Goal: Transaction & Acquisition: Register for event/course

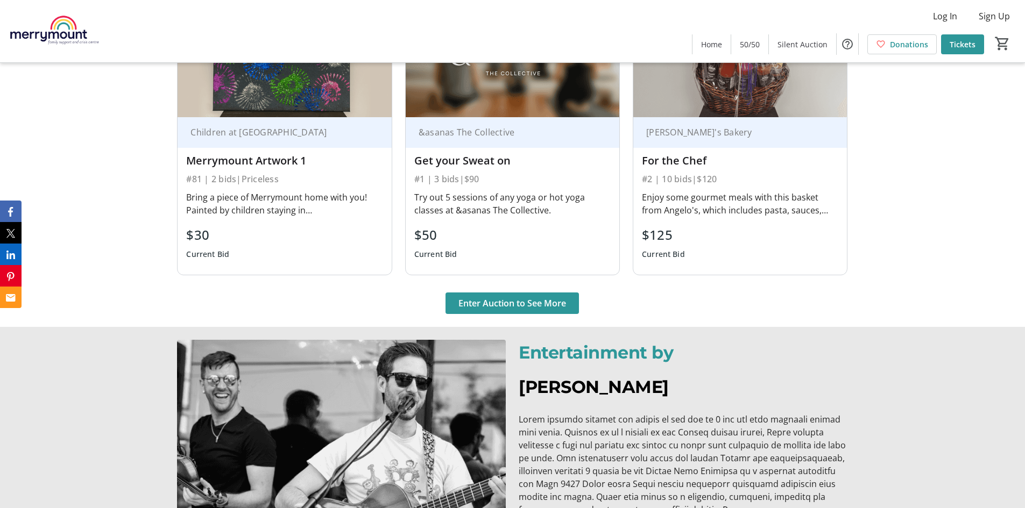
scroll to position [1398, 0]
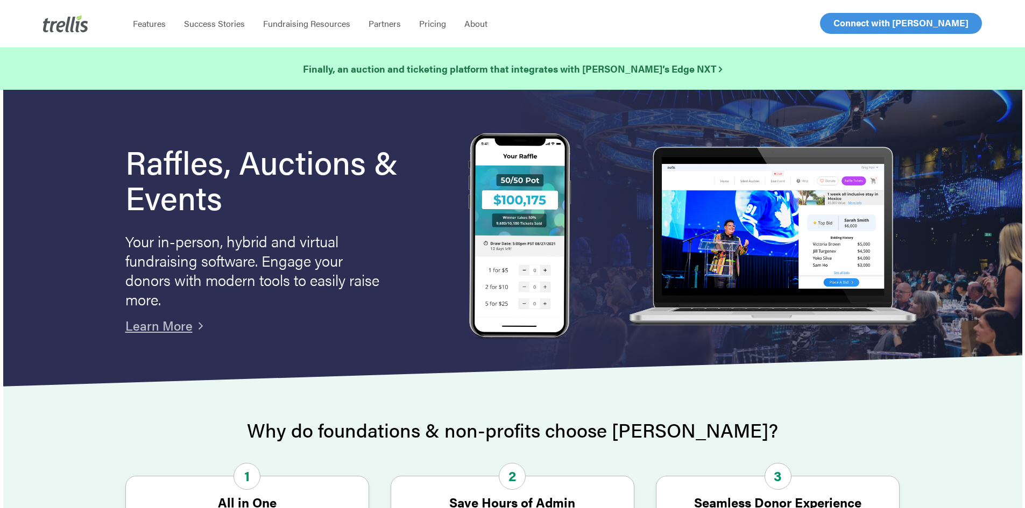
click at [854, 23] on span "Log In" at bounding box center [846, 23] width 26 height 13
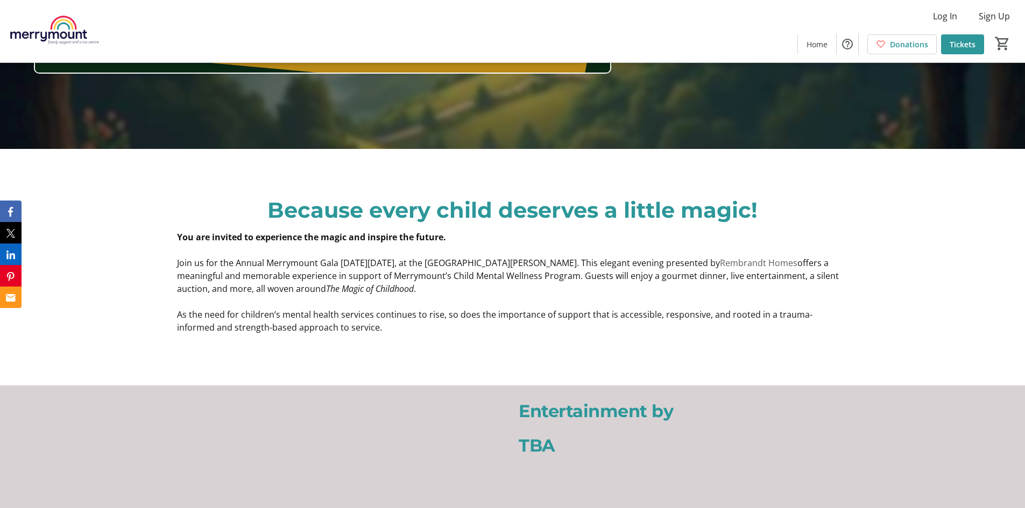
scroll to position [484, 0]
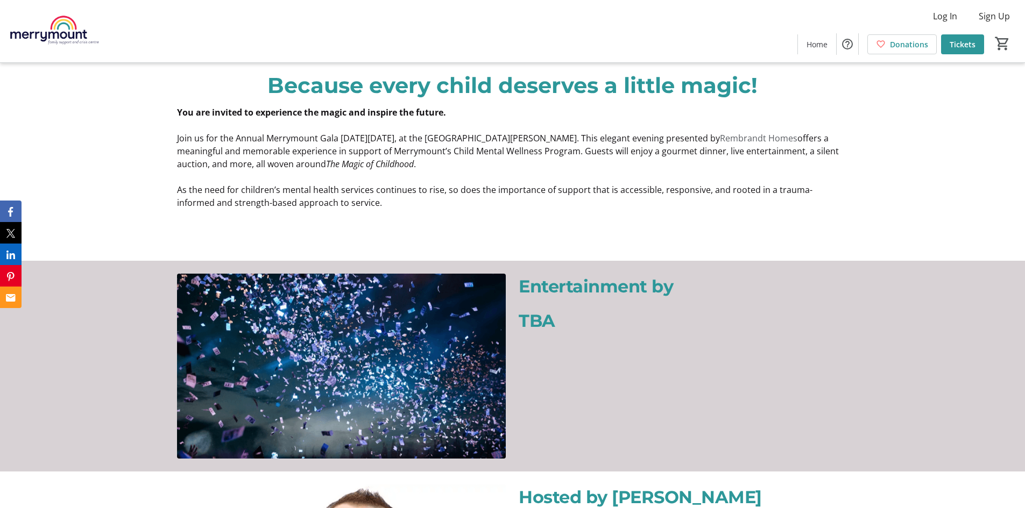
click at [797, 138] on span "Rembrandt Homes" at bounding box center [758, 138] width 77 height 12
drag, startPoint x: 247, startPoint y: 150, endPoint x: 603, endPoint y: 149, distance: 355.5
click at [603, 149] on span "offers a meaningful and memorable experience in support of Merrymount’s Child M…" at bounding box center [508, 151] width 662 height 38
click at [360, 165] on em "The Magic of Childhood" at bounding box center [370, 164] width 88 height 12
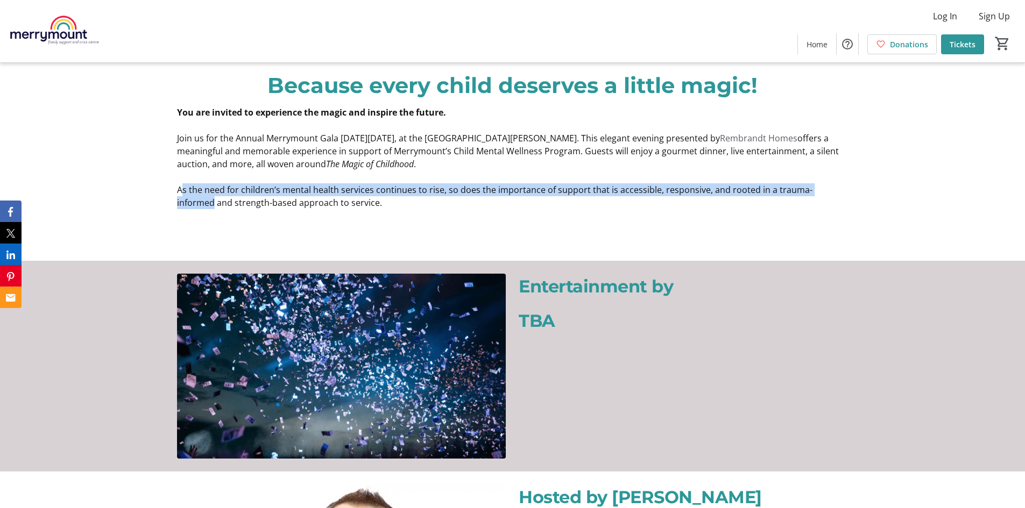
drag, startPoint x: 184, startPoint y: 190, endPoint x: 847, endPoint y: 191, distance: 662.7
click at [847, 191] on p "As the need for children’s mental health services continues to rise, so does th…" at bounding box center [512, 196] width 670 height 26
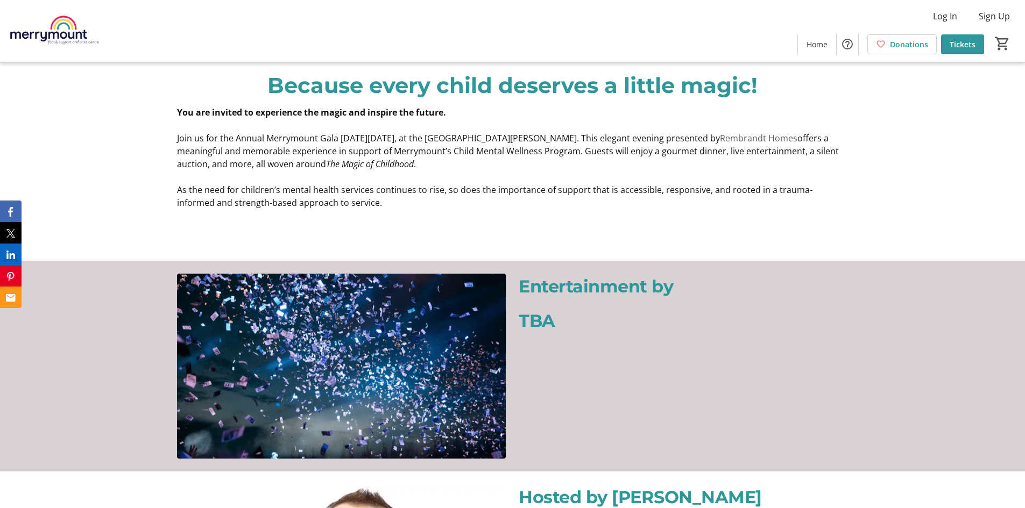
click at [322, 196] on p "As the need for children’s mental health services continues to rise, so does th…" at bounding box center [512, 196] width 670 height 26
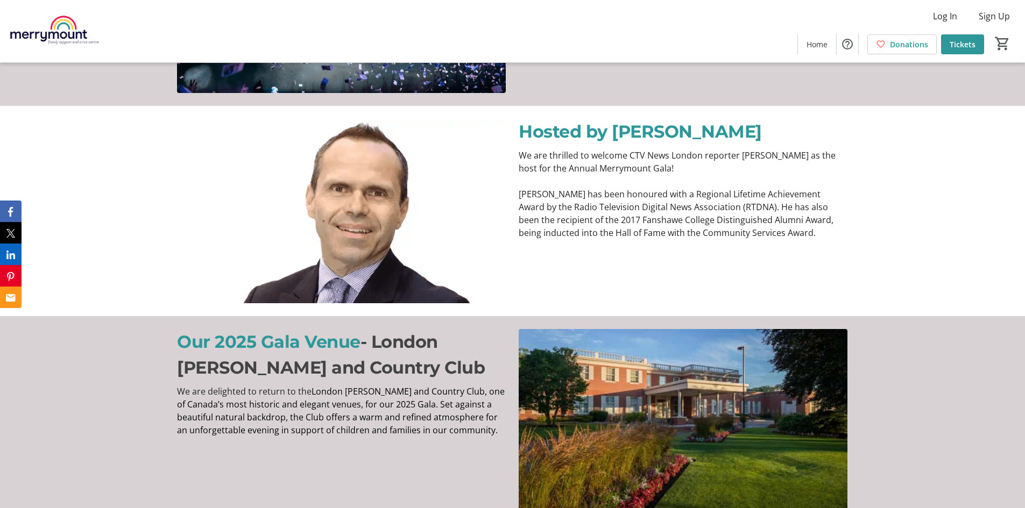
scroll to position [1022, 0]
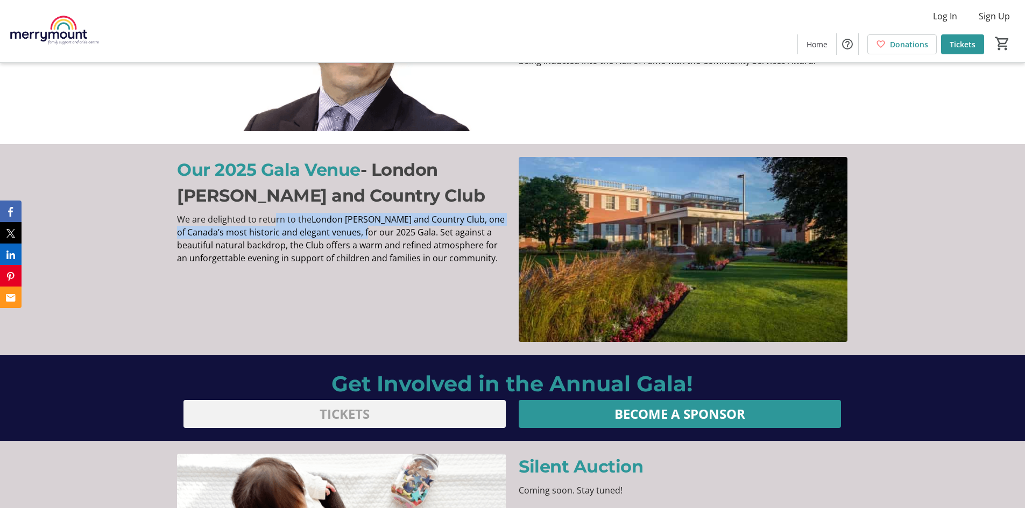
drag, startPoint x: 274, startPoint y: 221, endPoint x: 356, endPoint y: 233, distance: 82.7
click at [356, 233] on p "We are delighted to return to the [GEOGRAPHIC_DATA][PERSON_NAME], one of Canada…" at bounding box center [341, 239] width 329 height 52
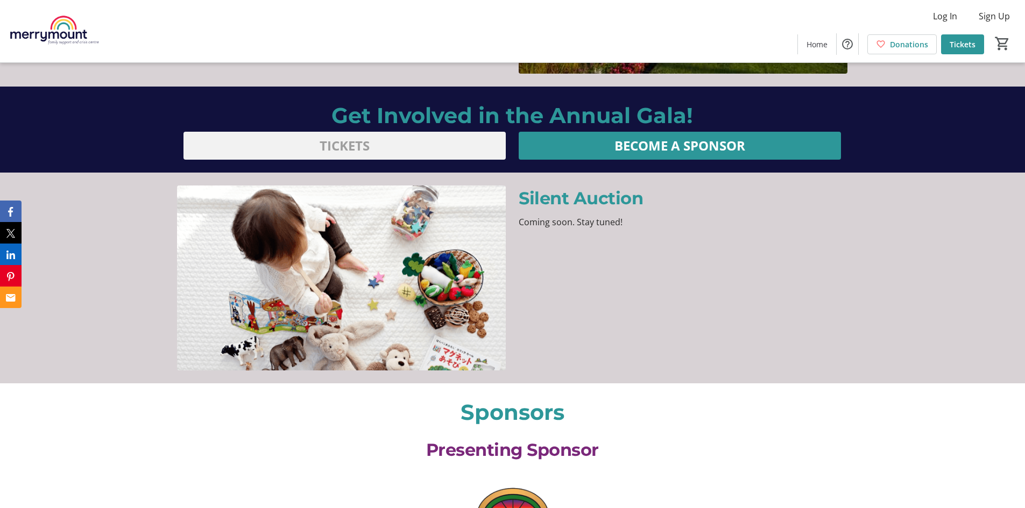
scroll to position [1291, 0]
click at [661, 145] on span "BECOME A SPONSOR" at bounding box center [679, 145] width 131 height 19
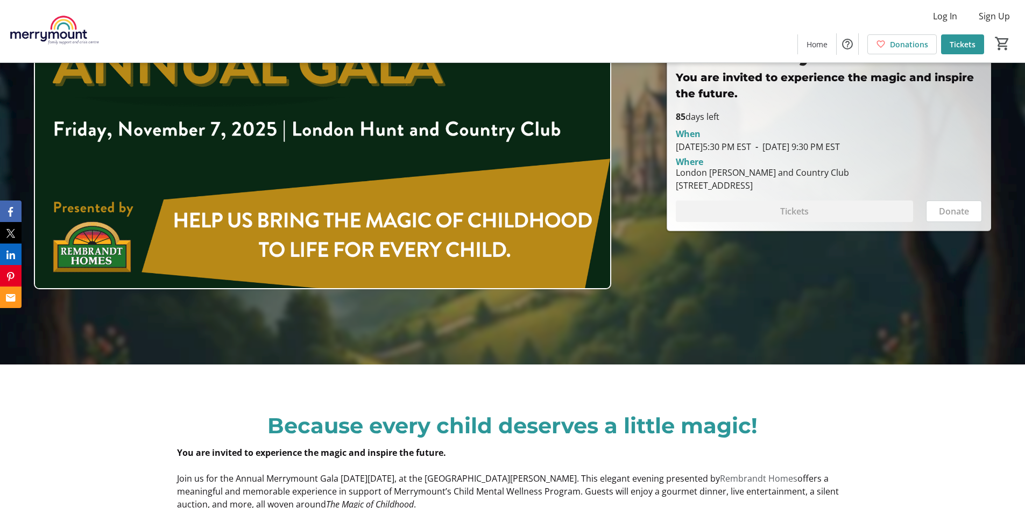
scroll to position [0, 0]
